Goal: Task Accomplishment & Management: Use online tool/utility

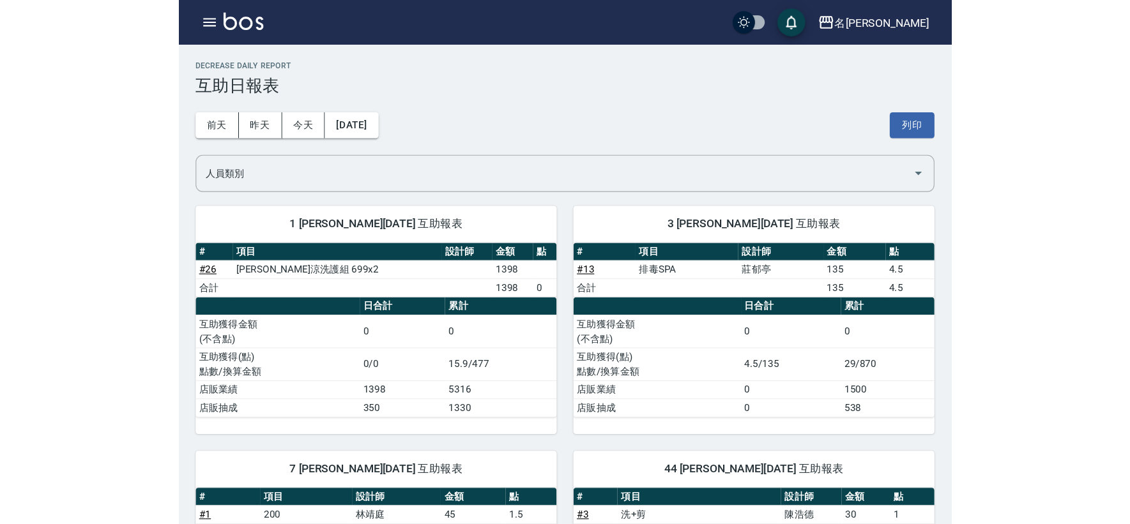
scroll to position [723, 0]
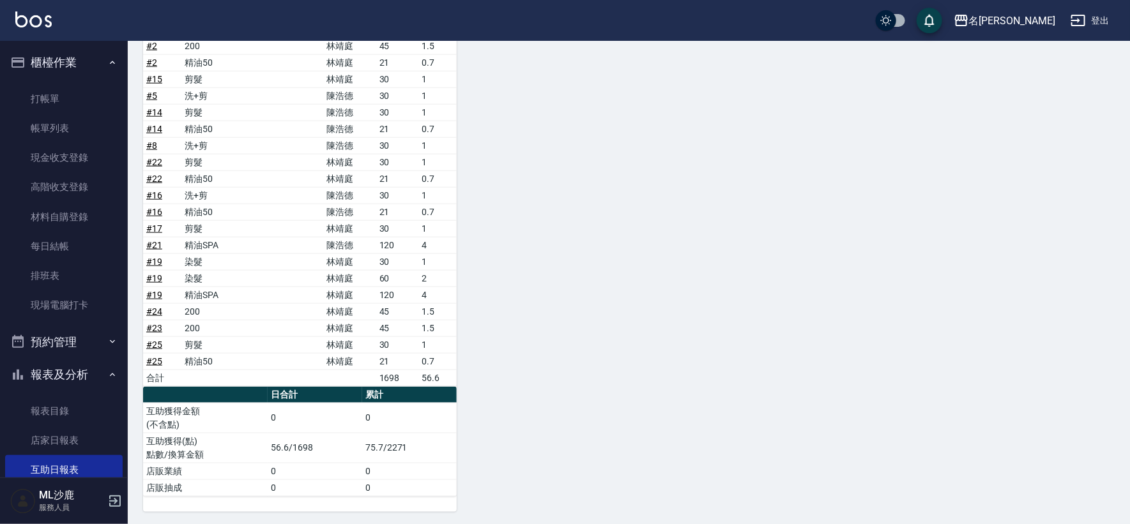
click at [61, 326] on button "預約管理" at bounding box center [63, 342] width 117 height 33
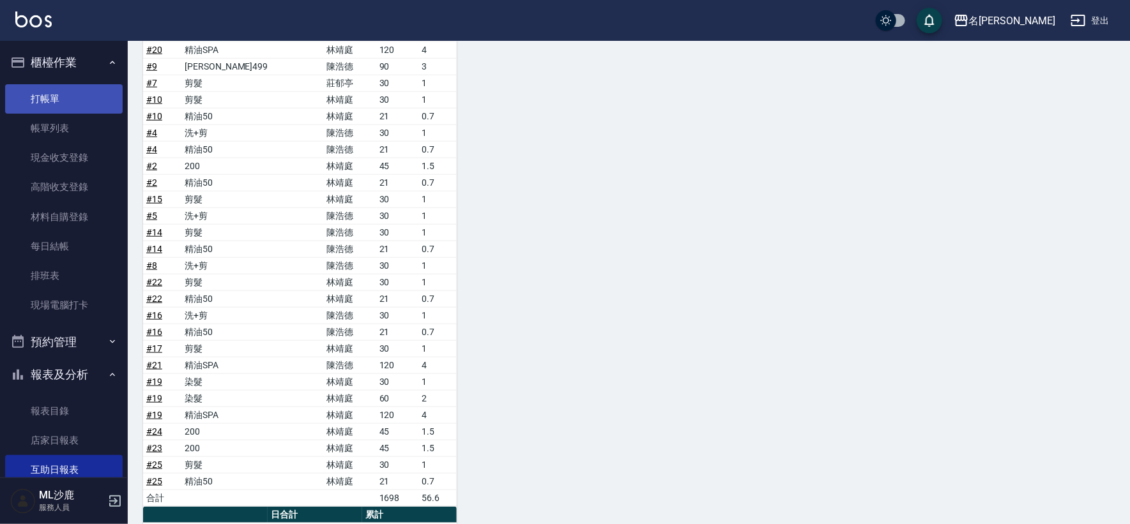
scroll to position [510, 0]
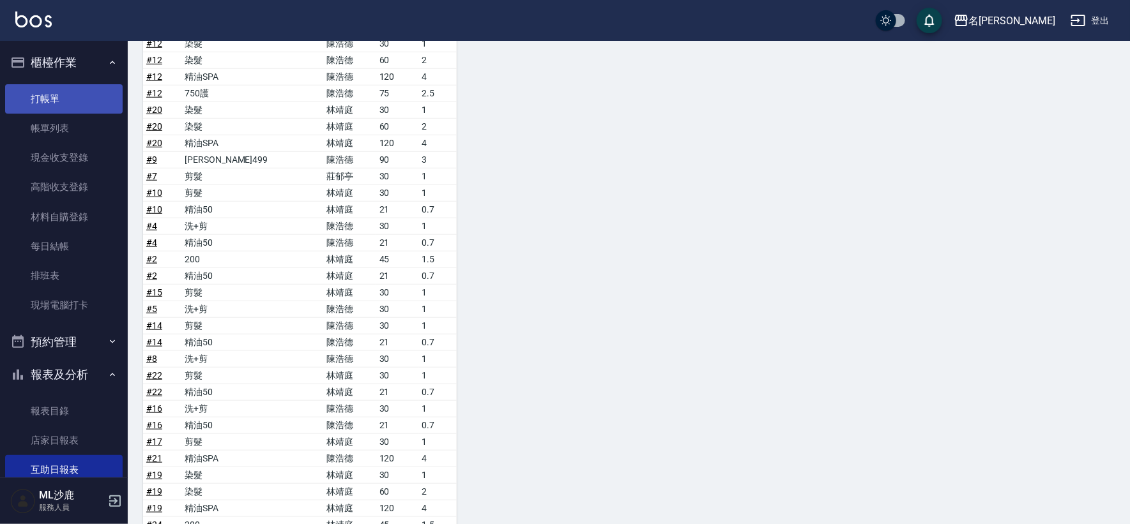
click at [48, 94] on link "打帳單" at bounding box center [63, 98] width 117 height 29
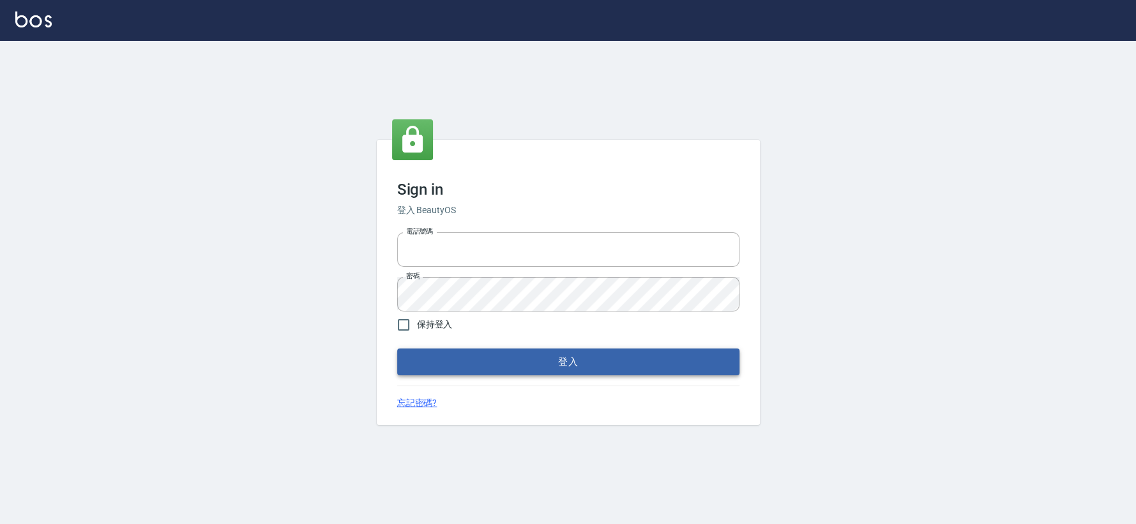
type input "0426653545"
click at [543, 363] on button "登入" at bounding box center [568, 362] width 342 height 27
